Goal: Check status: Check status

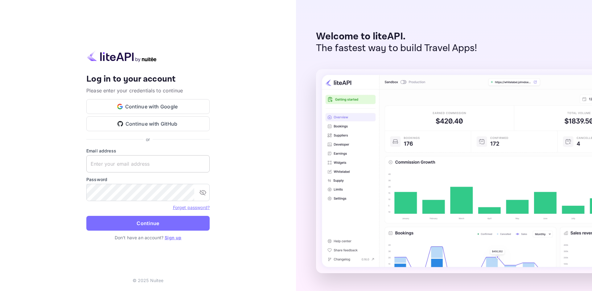
click at [147, 168] on input "text" at bounding box center [147, 163] width 123 height 17
paste input "[EMAIL_ADDRESS][DOMAIN_NAME]"
type input "[EMAIL_ADDRESS][DOMAIN_NAME]"
click at [146, 223] on button "Continue" at bounding box center [147, 223] width 123 height 15
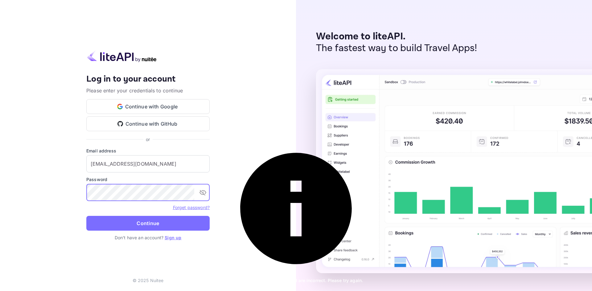
drag, startPoint x: 202, startPoint y: 191, endPoint x: 195, endPoint y: 194, distance: 7.4
click at [202, 191] on icon "toggle password visibility" at bounding box center [202, 192] width 7 height 7
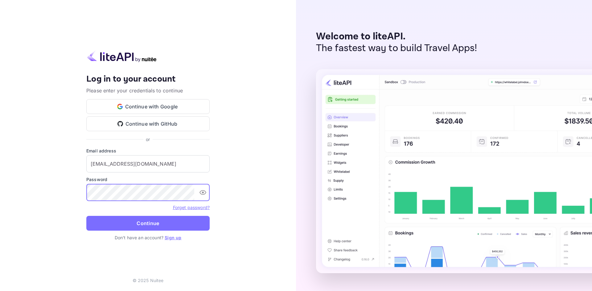
click at [86, 216] on button "Continue" at bounding box center [147, 223] width 123 height 15
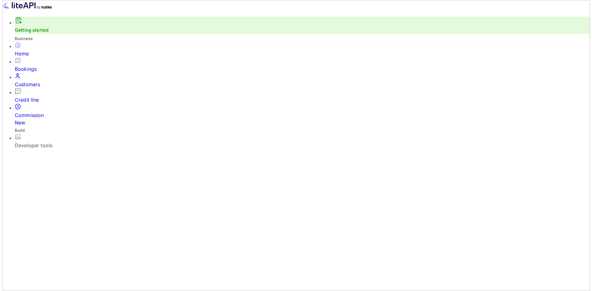
scroll to position [96, 155]
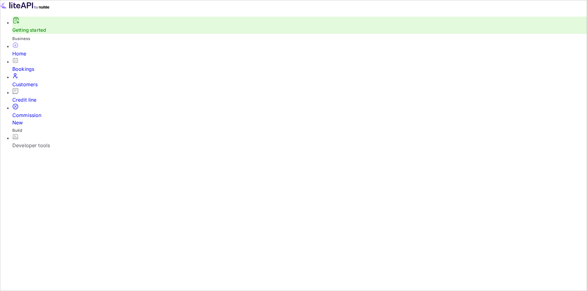
click at [32, 71] on div "Bookings" at bounding box center [299, 68] width 575 height 7
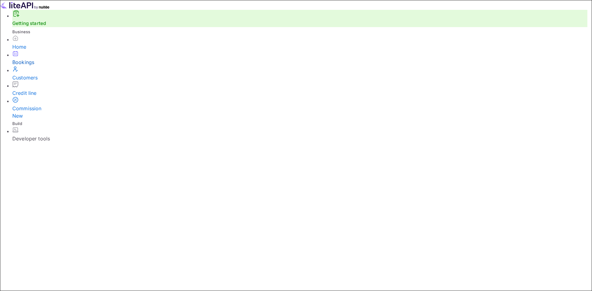
paste input "oGoiRrDpj"
type input "oGoiRrDpj"
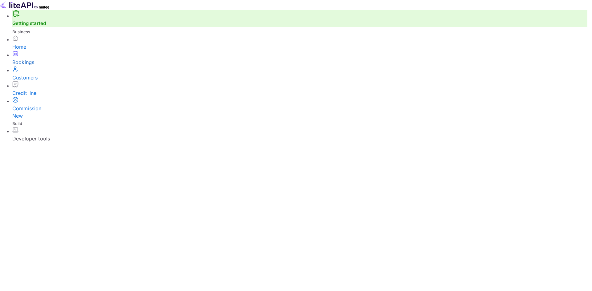
paste input "oGoiRrDpj"
type input "oGoiRrDpj"
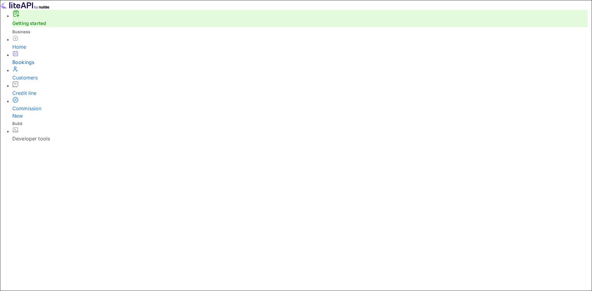
drag, startPoint x: 499, startPoint y: 234, endPoint x: 503, endPoint y: 225, distance: 9.2
